Goal: Transaction & Acquisition: Obtain resource

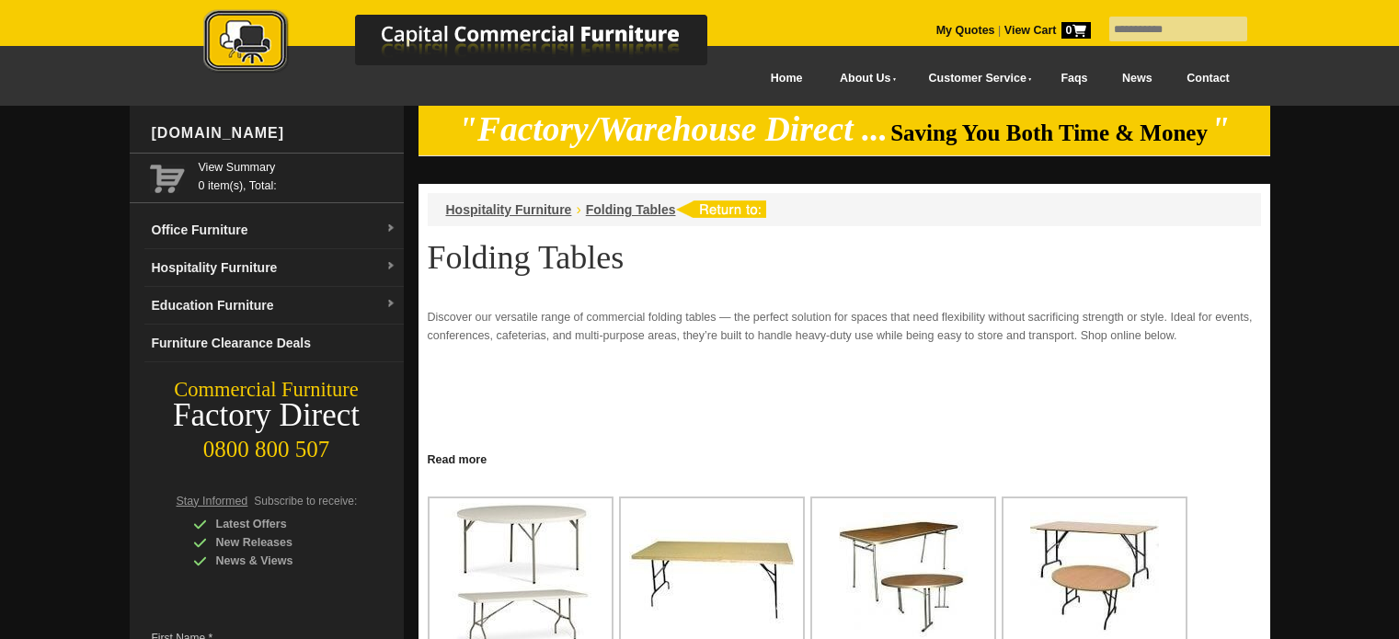
scroll to position [276, 0]
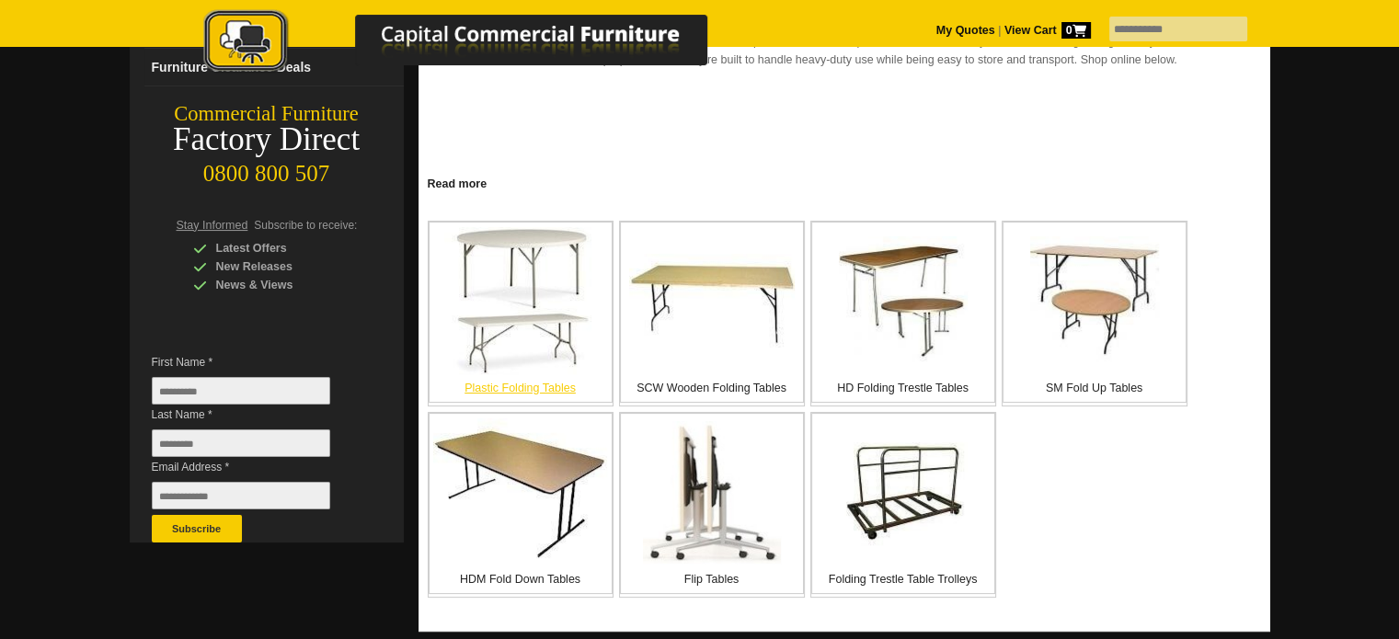
click at [542, 385] on p "Plastic Folding Tables" at bounding box center [520, 388] width 182 height 18
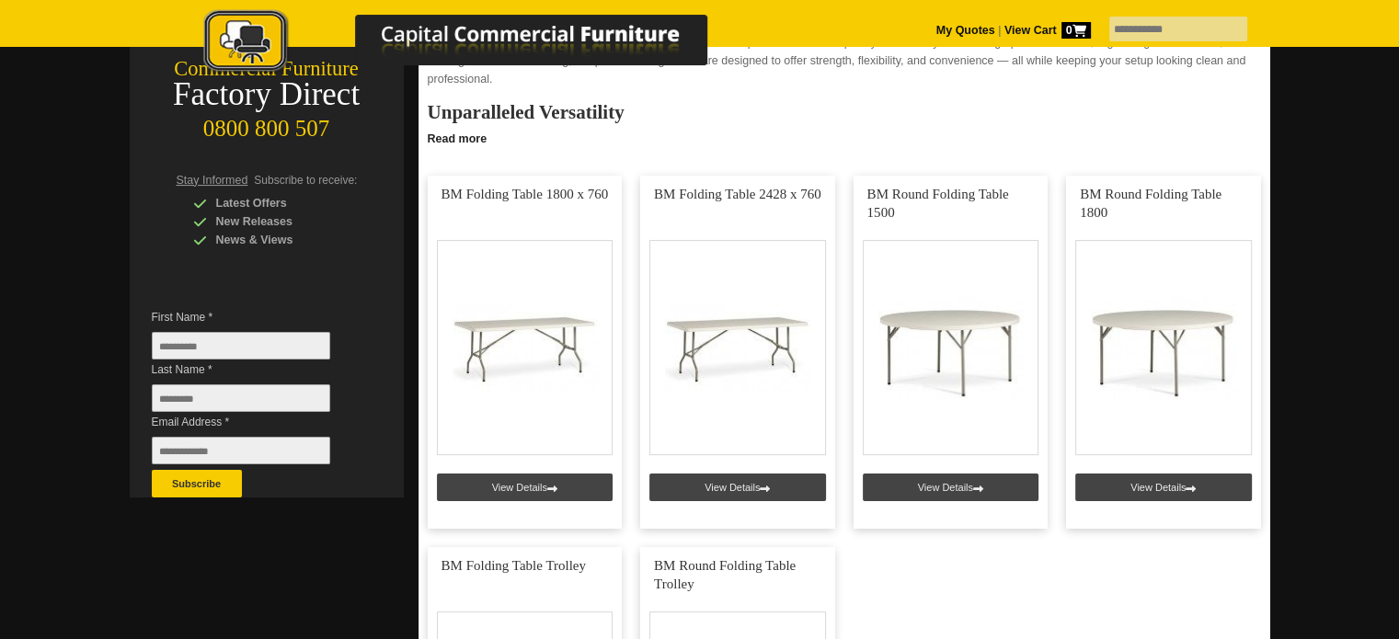
scroll to position [368, 0]
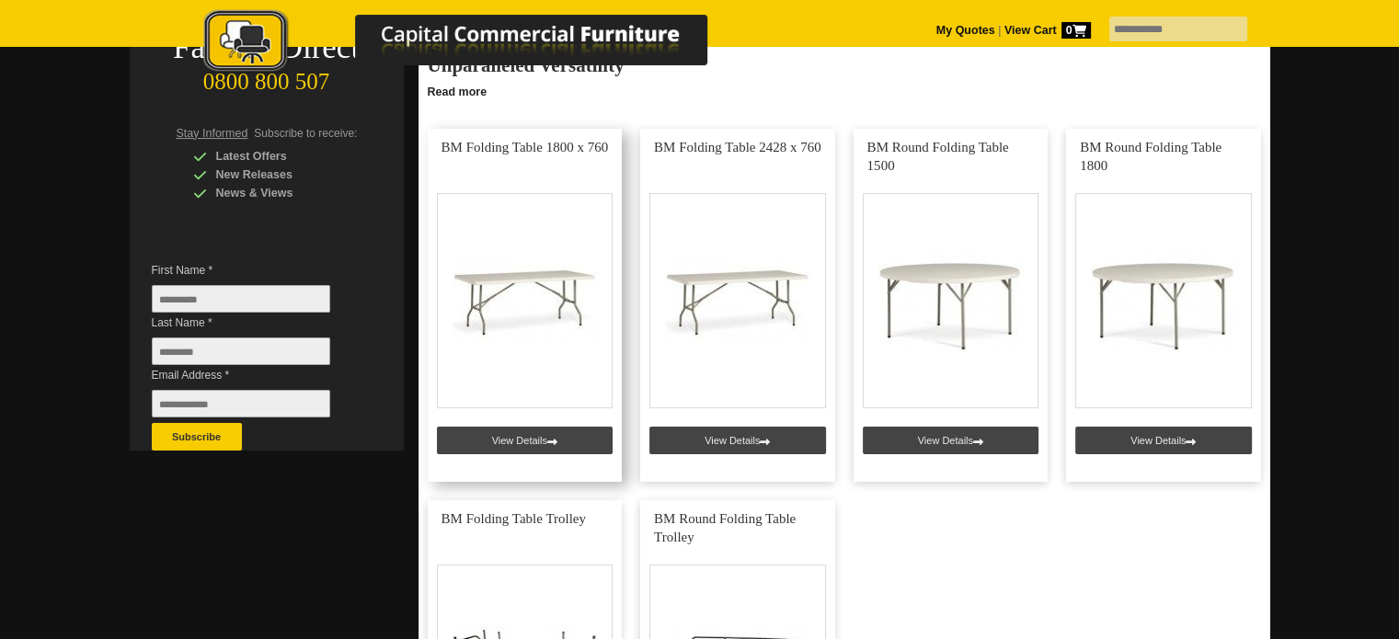
click at [527, 440] on link at bounding box center [525, 305] width 195 height 353
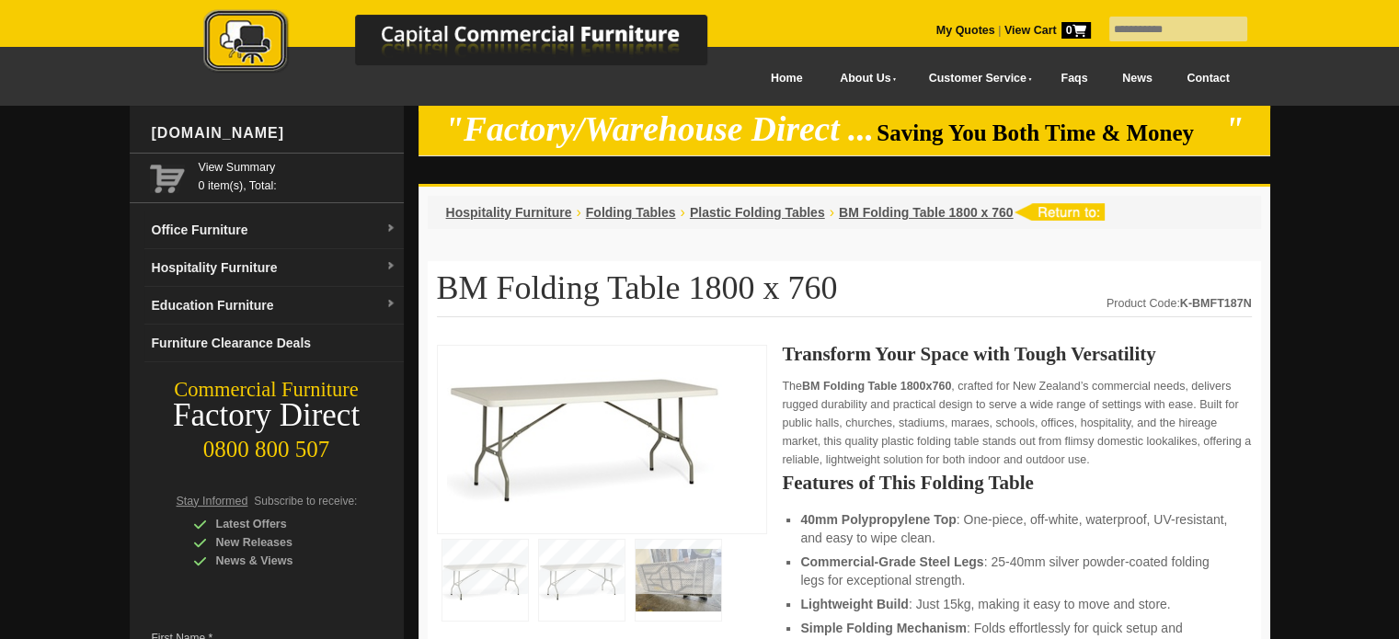
click at [665, 580] on img at bounding box center [678, 580] width 86 height 81
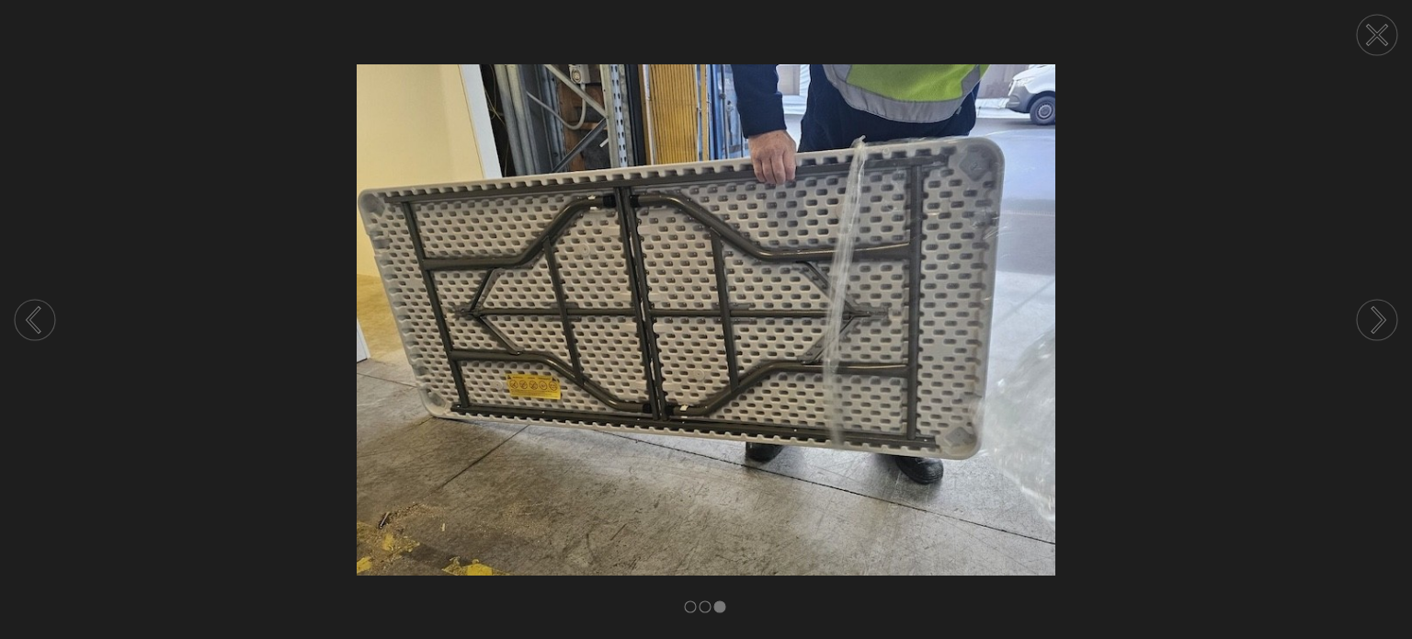
click at [1383, 38] on icon at bounding box center [1377, 35] width 18 height 18
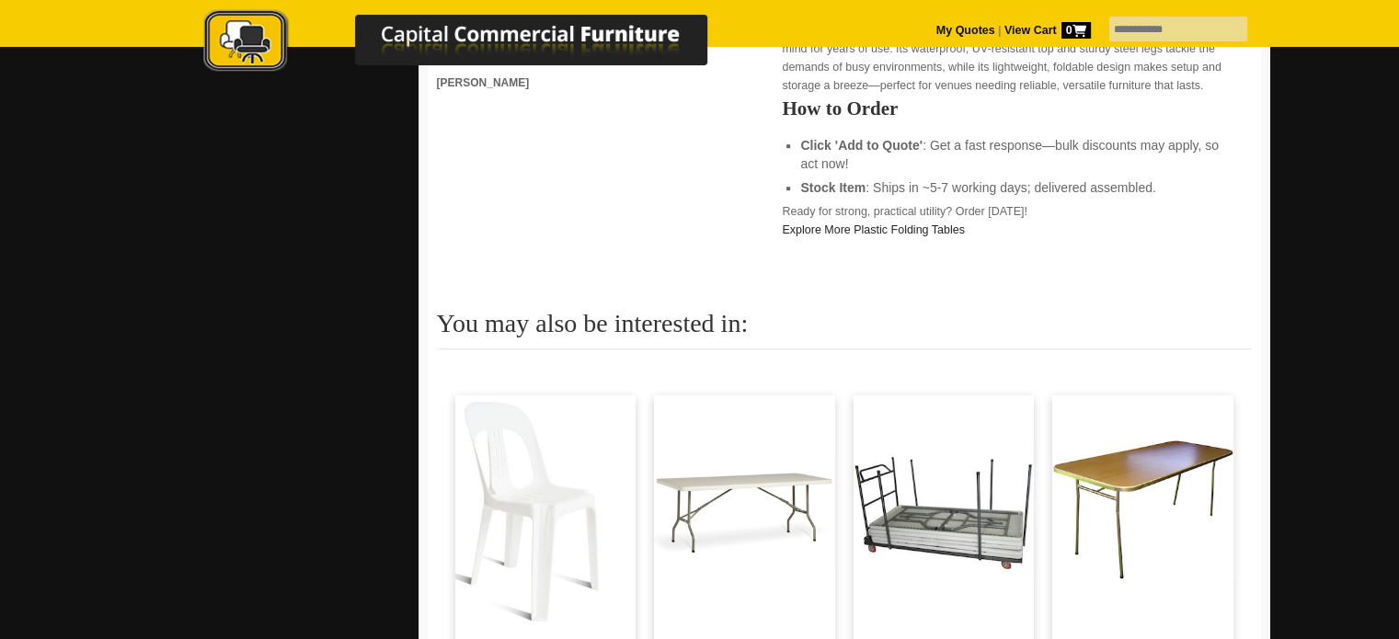
scroll to position [1103, 0]
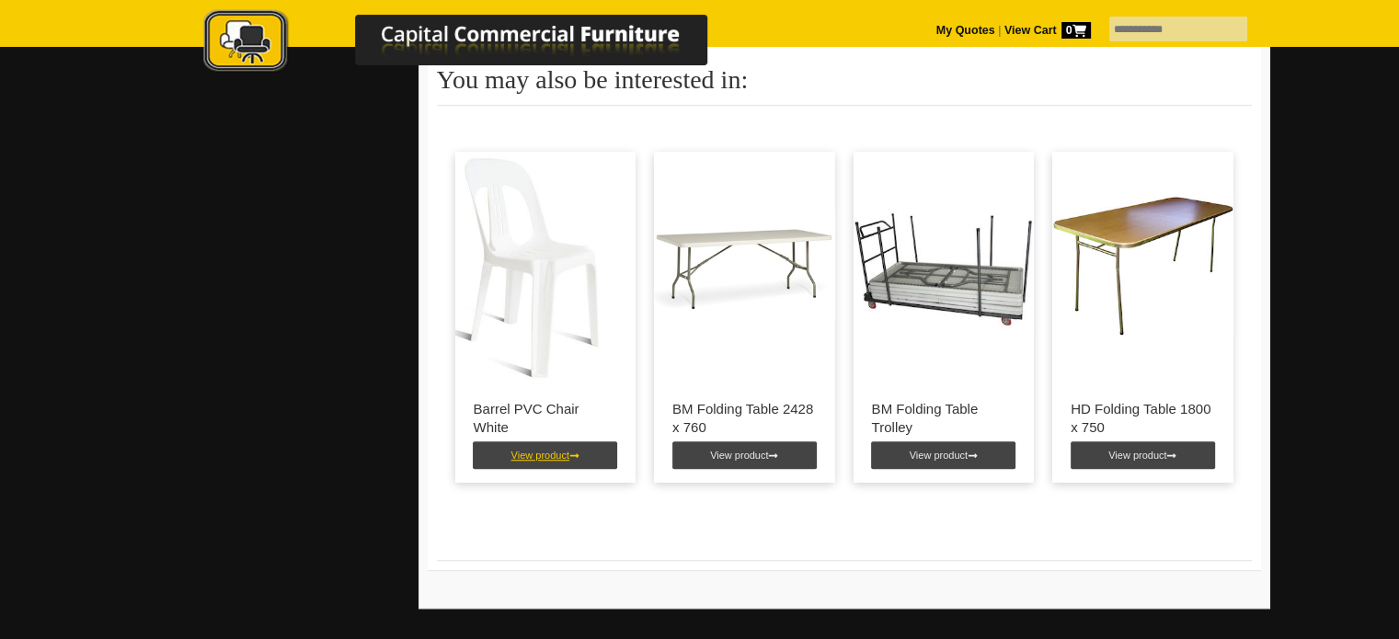
click at [523, 461] on link "View product" at bounding box center [545, 455] width 144 height 28
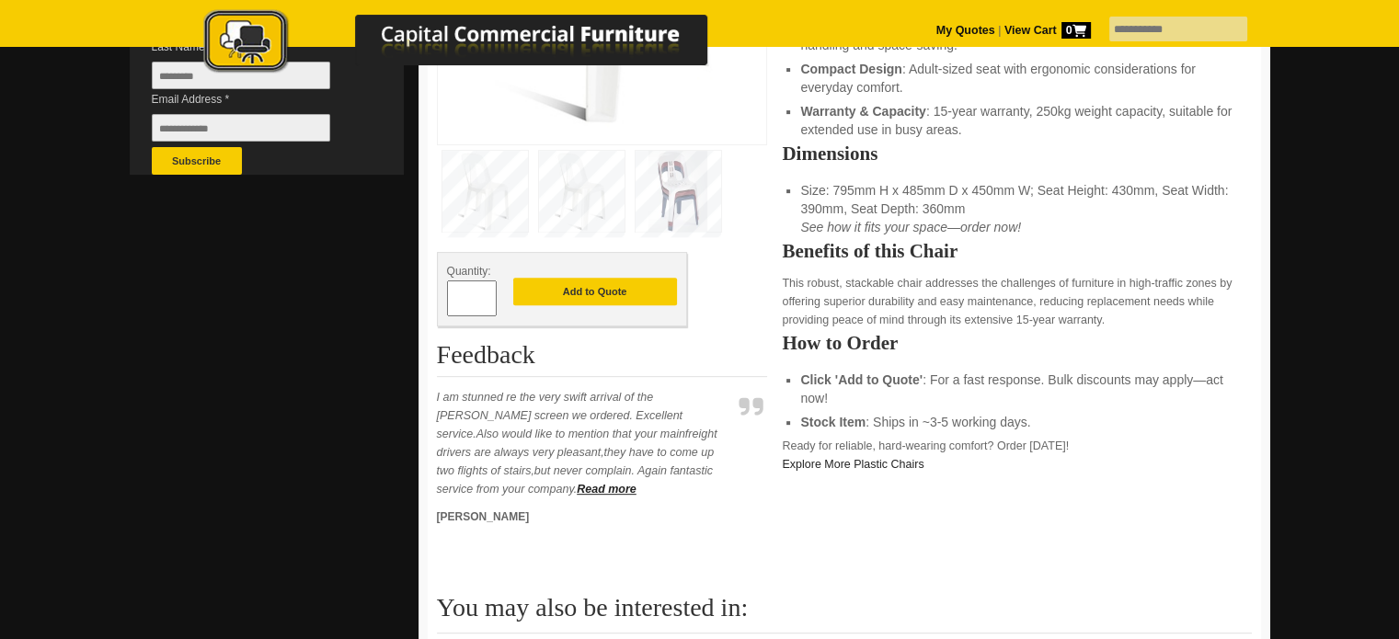
scroll to position [92, 0]
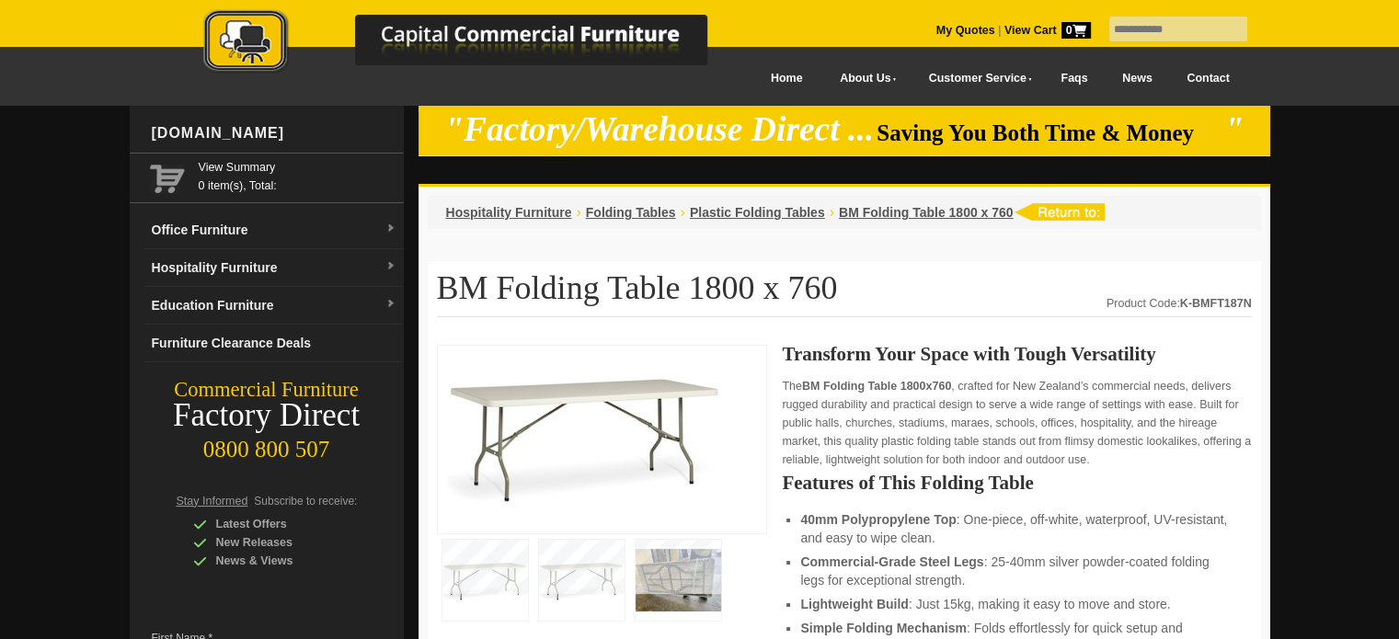
click at [936, 29] on link "My Quotes" at bounding box center [965, 30] width 59 height 13
